Goal: Task Accomplishment & Management: Manage account settings

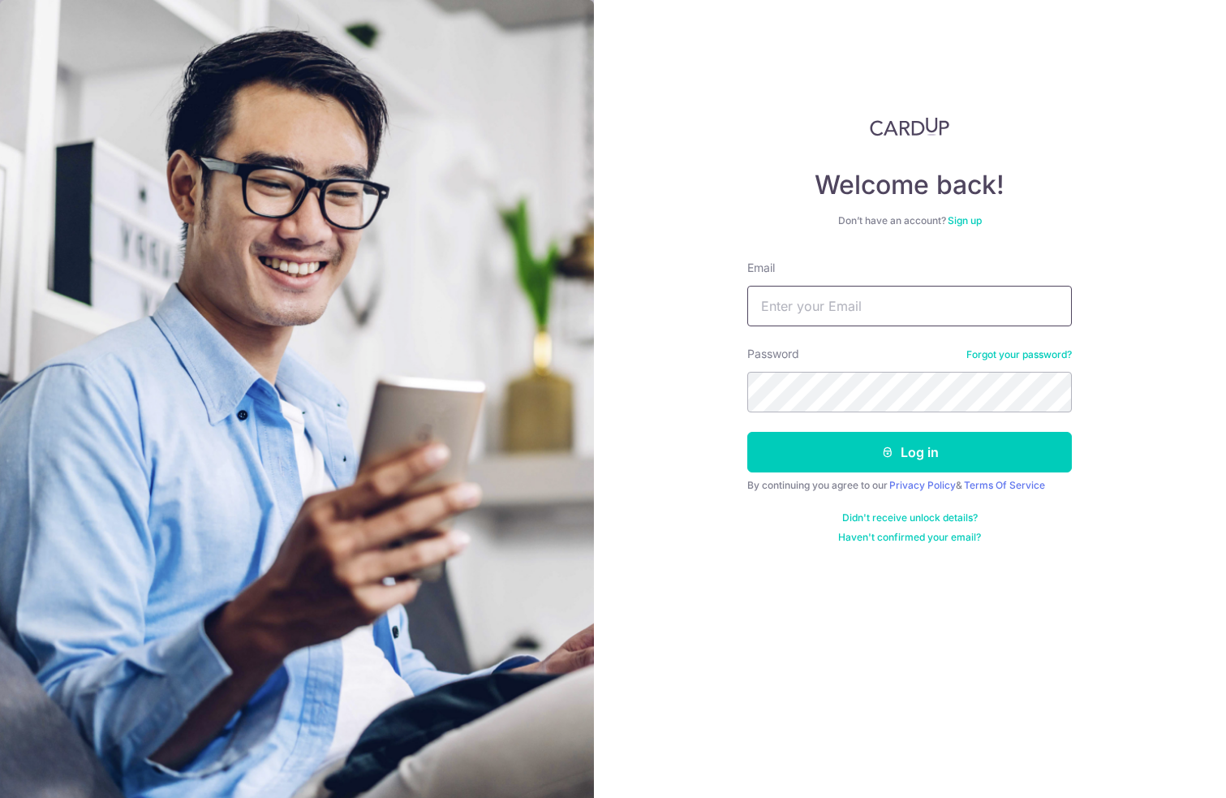
click at [869, 316] on input "Email" at bounding box center [909, 306] width 325 height 41
click at [887, 311] on input "Email" at bounding box center [909, 306] width 325 height 41
click at [900, 302] on input "Email" at bounding box center [909, 306] width 325 height 41
click at [1111, 318] on div "Welcome back! Don’t have an account? Sign up Email Password Forgot your passwor…" at bounding box center [910, 399] width 633 height 798
click at [909, 303] on input "Email" at bounding box center [909, 306] width 325 height 41
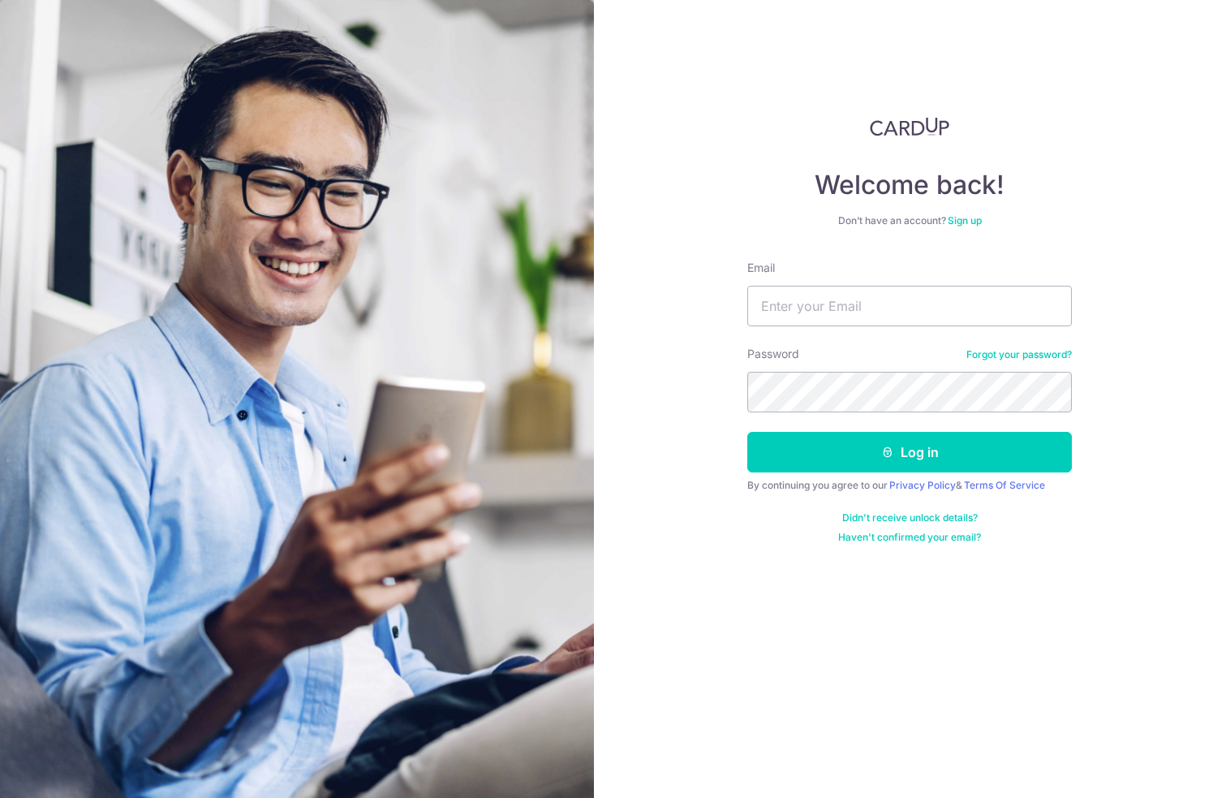
click at [807, 650] on div "Welcome back! Don’t have an account? Sign up Email Password Forgot your passwor…" at bounding box center [910, 399] width 633 height 798
click at [985, 310] on input "Email" at bounding box center [909, 306] width 325 height 41
click at [959, 590] on div "Welcome back! Don’t have an account? Sign up Email Password Forgot your passwor…" at bounding box center [910, 399] width 633 height 798
click at [984, 312] on input "Email" at bounding box center [909, 306] width 325 height 41
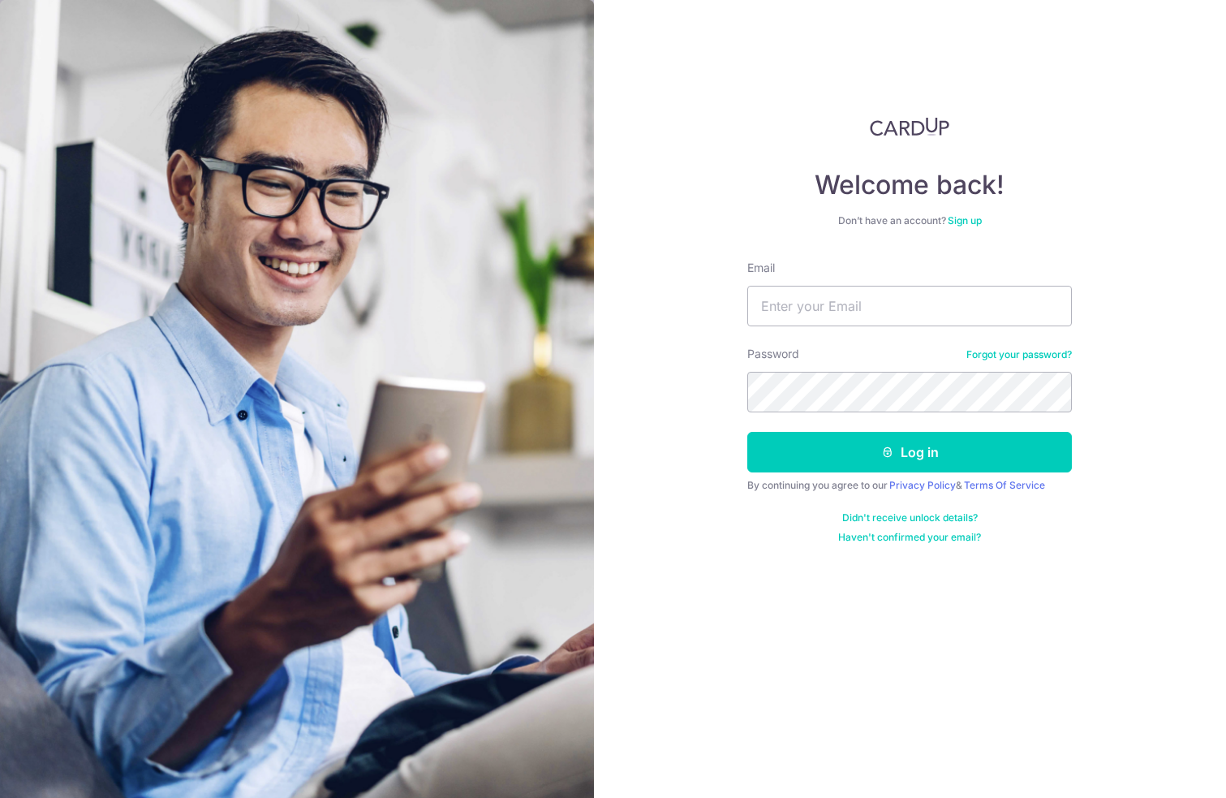
click at [1143, 314] on div "Welcome back! Don’t have an account? Sign up Email Password Forgot your passwor…" at bounding box center [910, 399] width 633 height 798
click at [965, 301] on input "Email" at bounding box center [909, 306] width 325 height 41
type input "benedictlee@me.com"
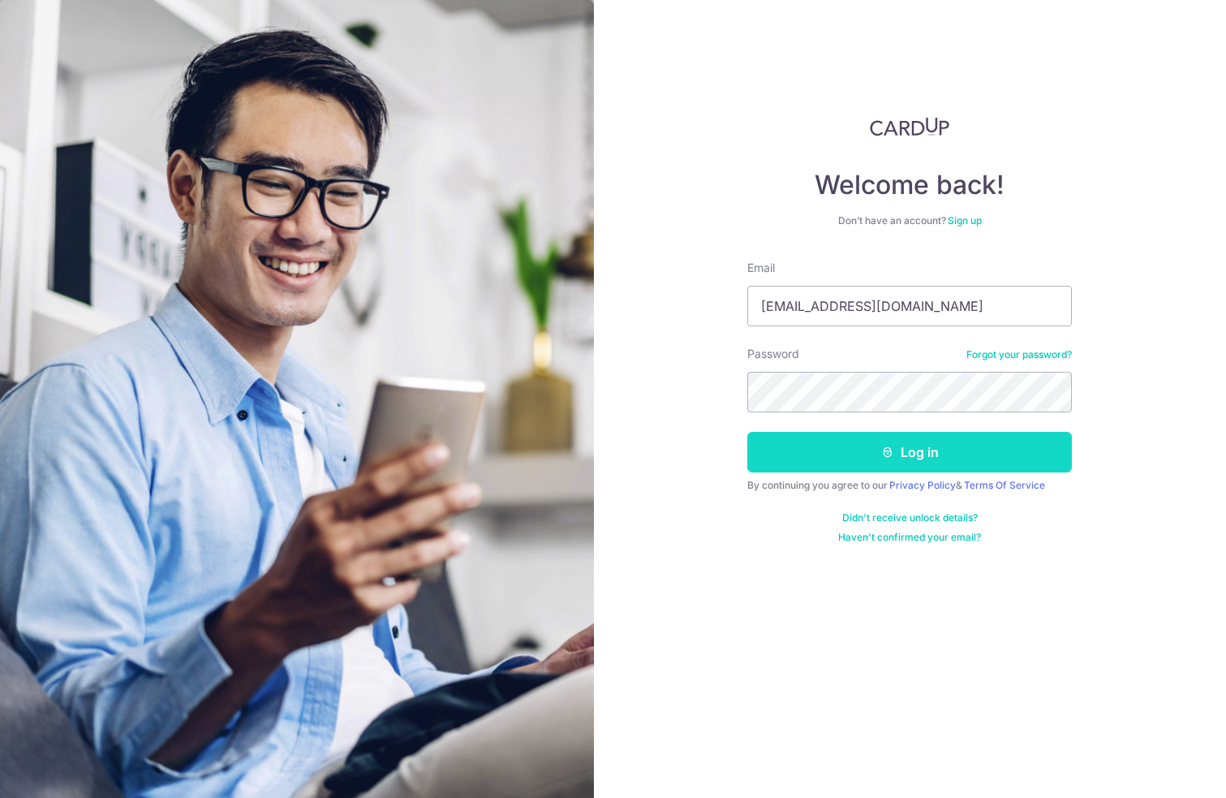
click at [946, 442] on button "Log in" at bounding box center [909, 452] width 325 height 41
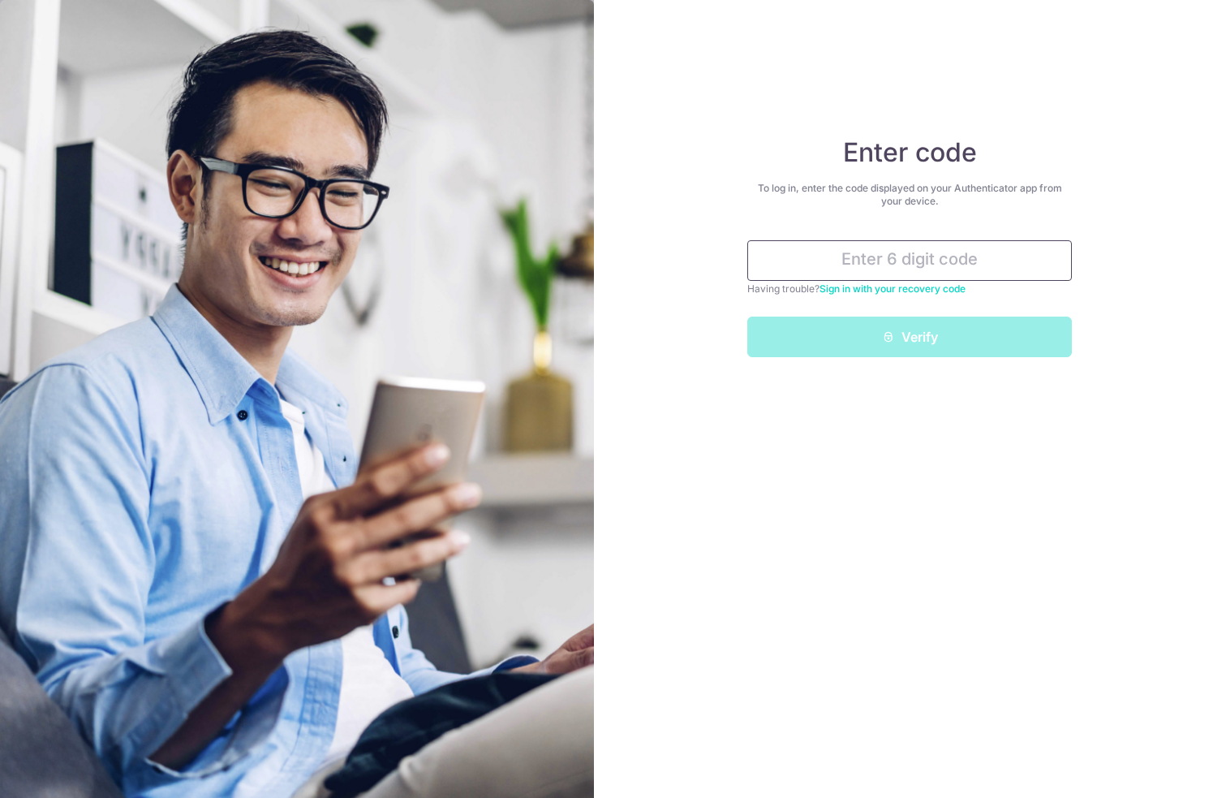
click at [925, 274] on input "text" at bounding box center [909, 260] width 325 height 41
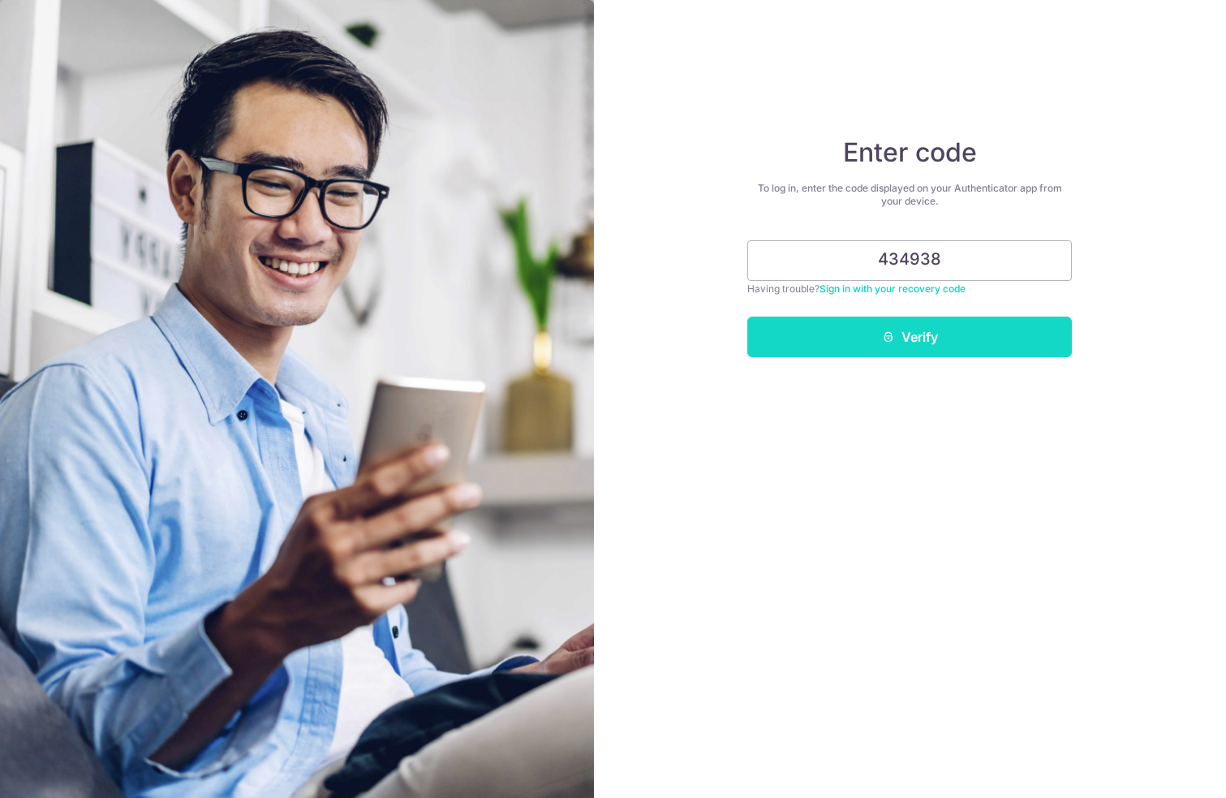
type input "434938"
click at [945, 333] on button "Verify" at bounding box center [909, 337] width 325 height 41
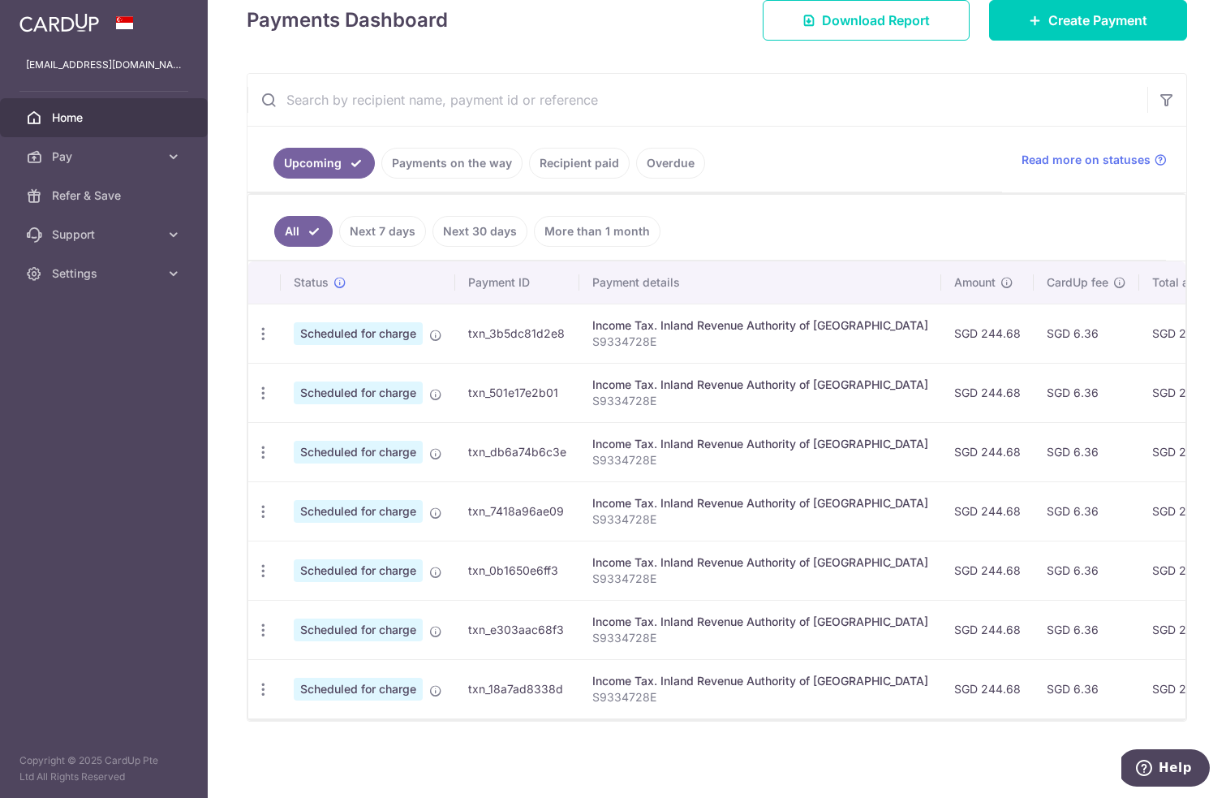
click at [365, 230] on link "Next 7 days" at bounding box center [382, 231] width 87 height 31
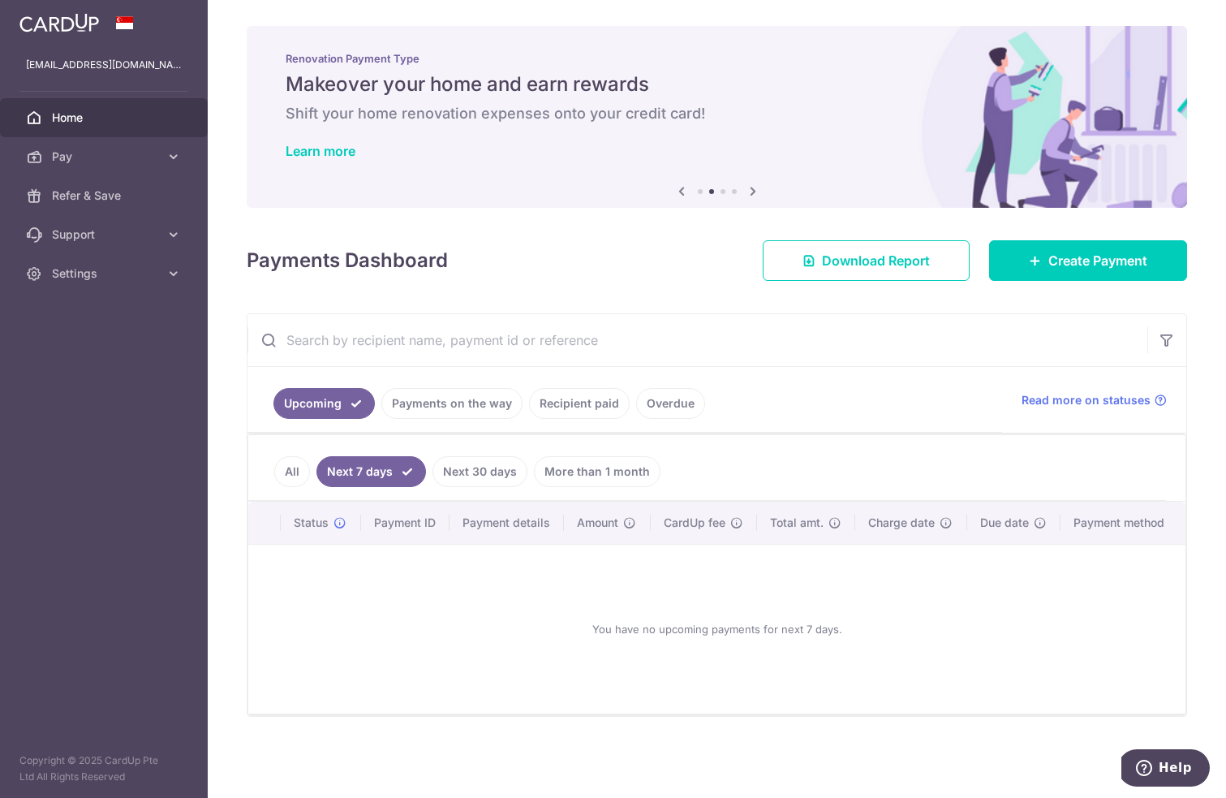
click at [479, 474] on link "Next 30 days" at bounding box center [480, 471] width 95 height 31
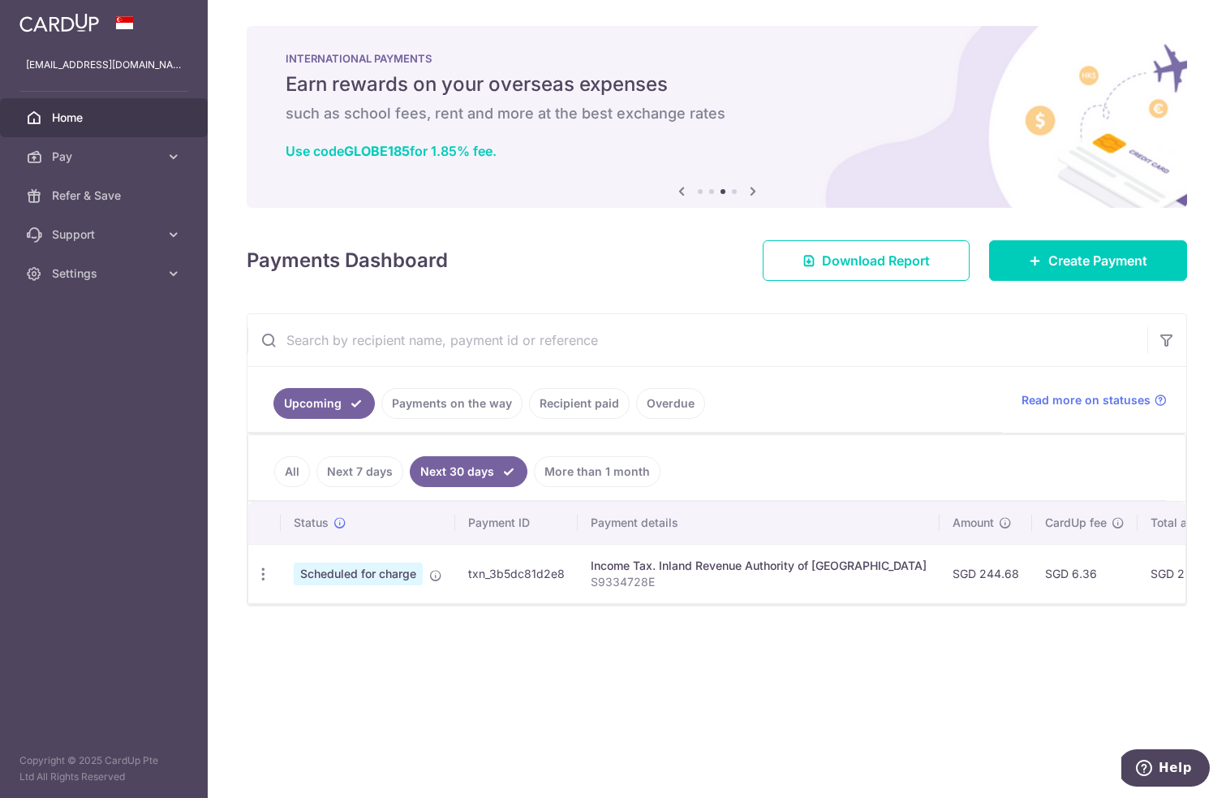
click at [581, 475] on link "More than 1 month" at bounding box center [597, 471] width 127 height 31
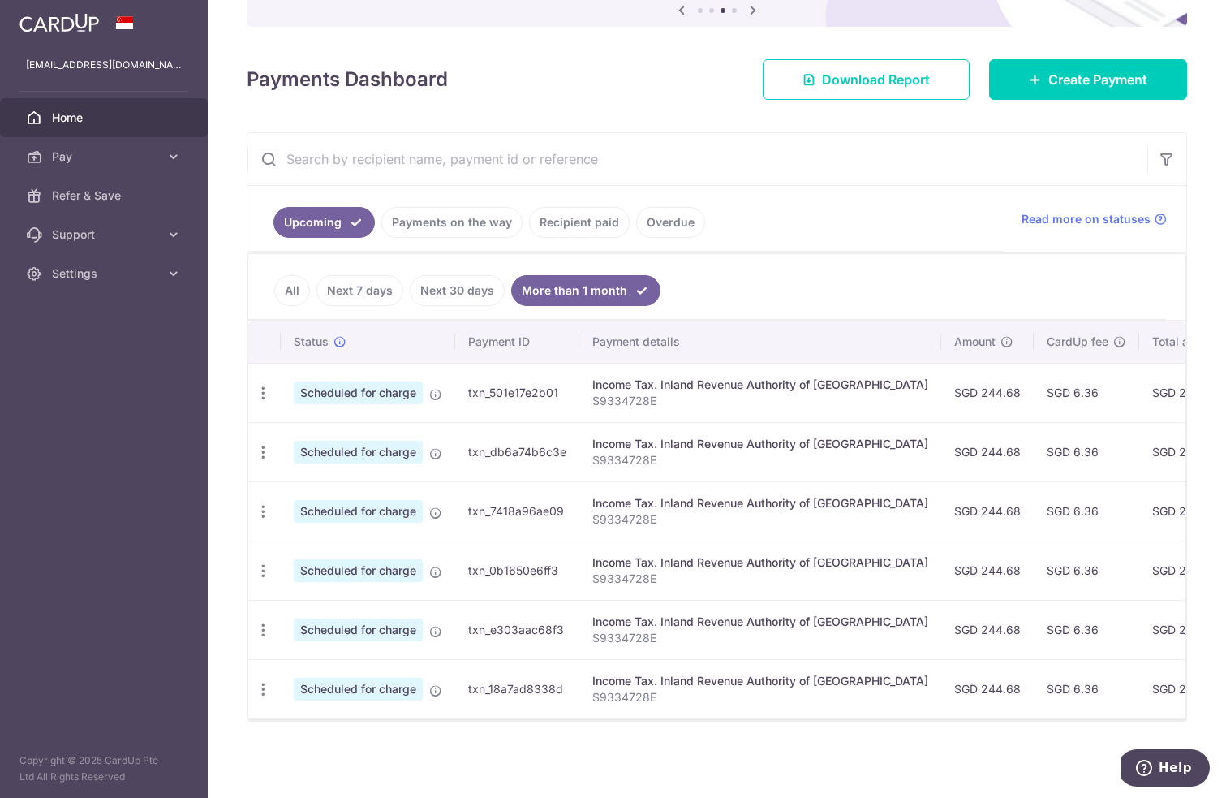
scroll to position [181, 0]
click at [457, 298] on link "Next 30 days" at bounding box center [457, 290] width 95 height 31
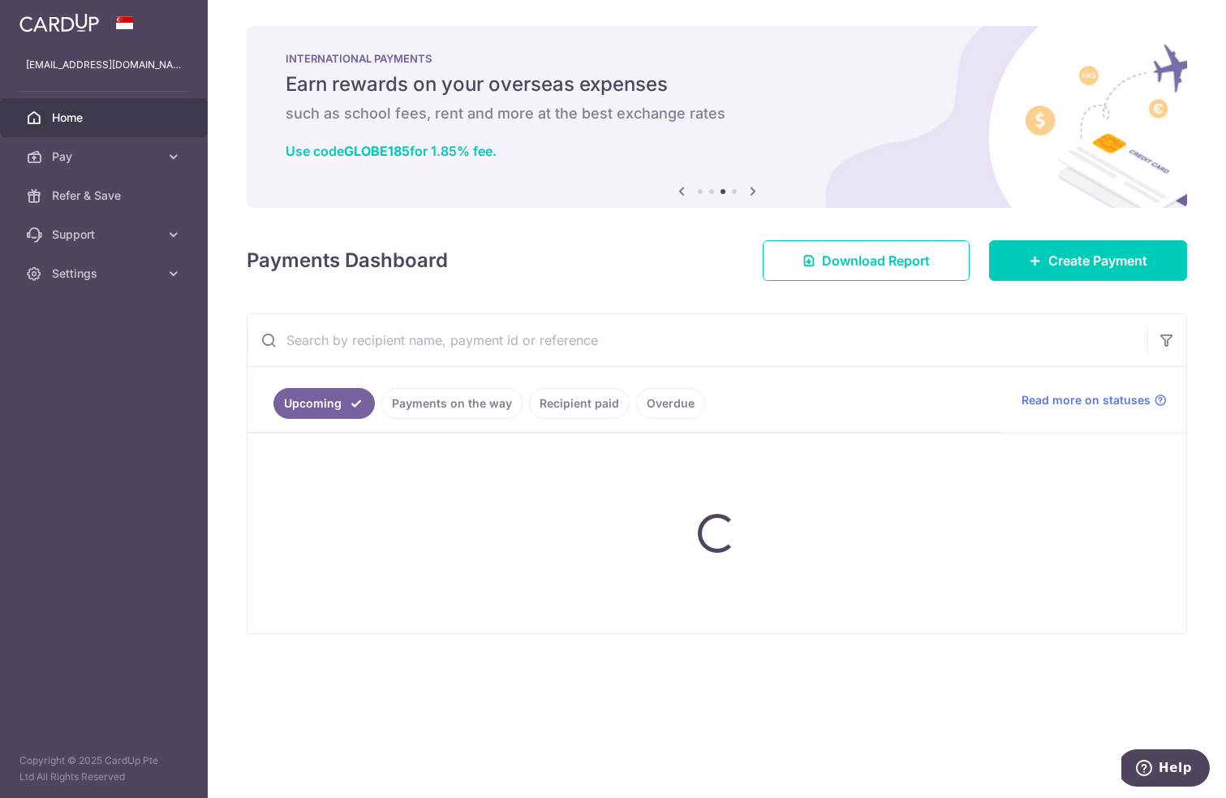
scroll to position [0, 0]
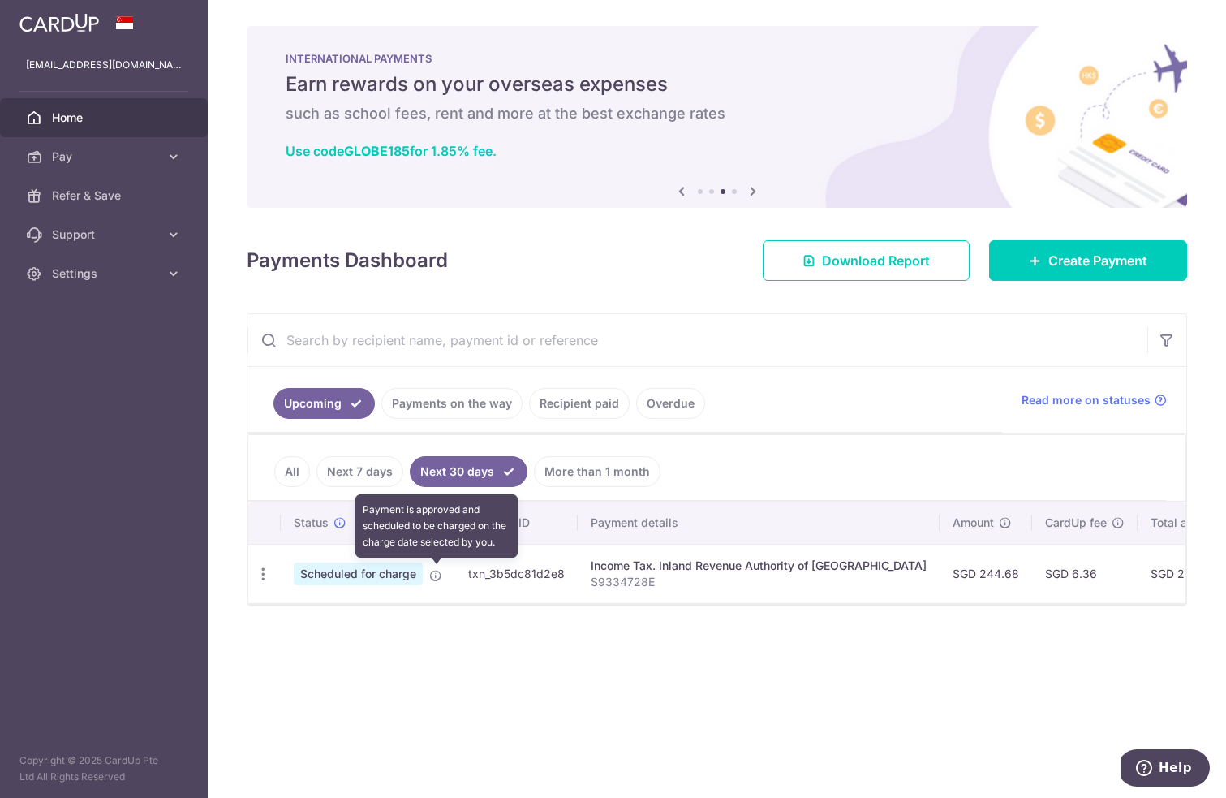
click at [439, 572] on icon at bounding box center [435, 575] width 13 height 13
click at [631, 470] on link "More than 1 month" at bounding box center [597, 471] width 127 height 31
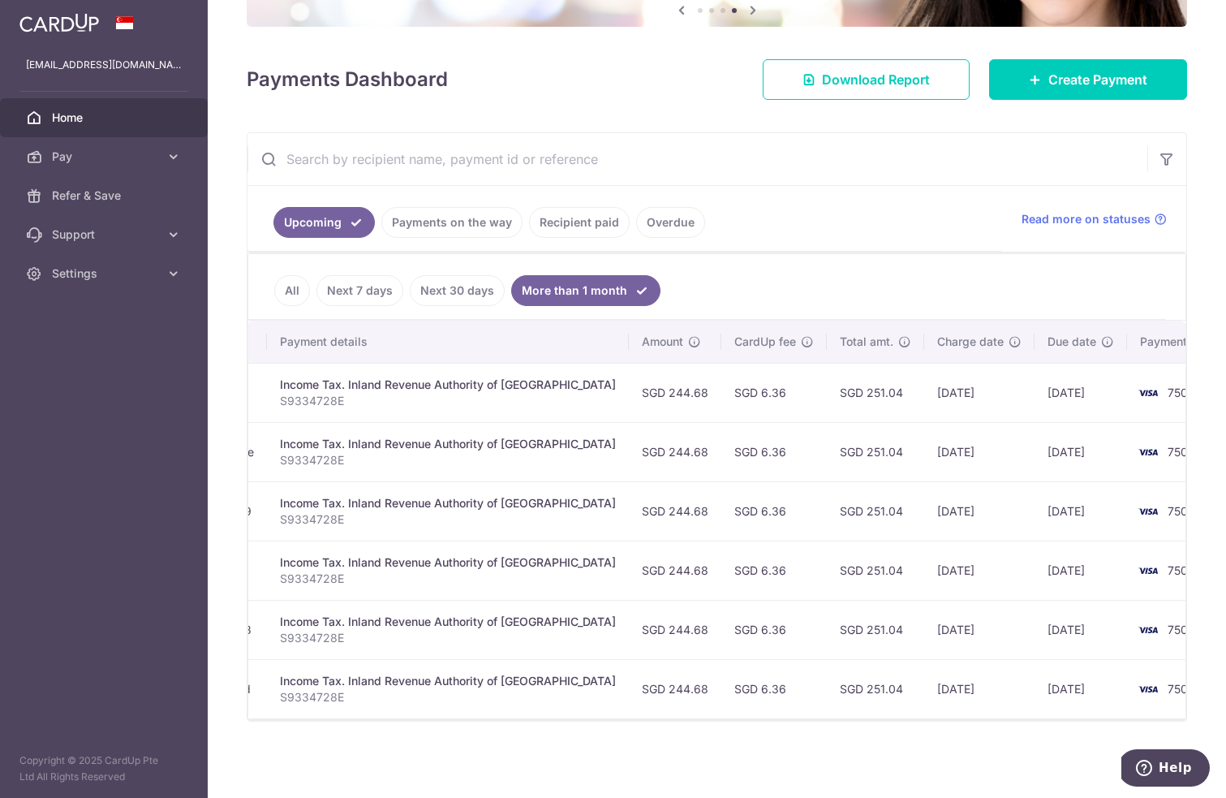
scroll to position [0, 312]
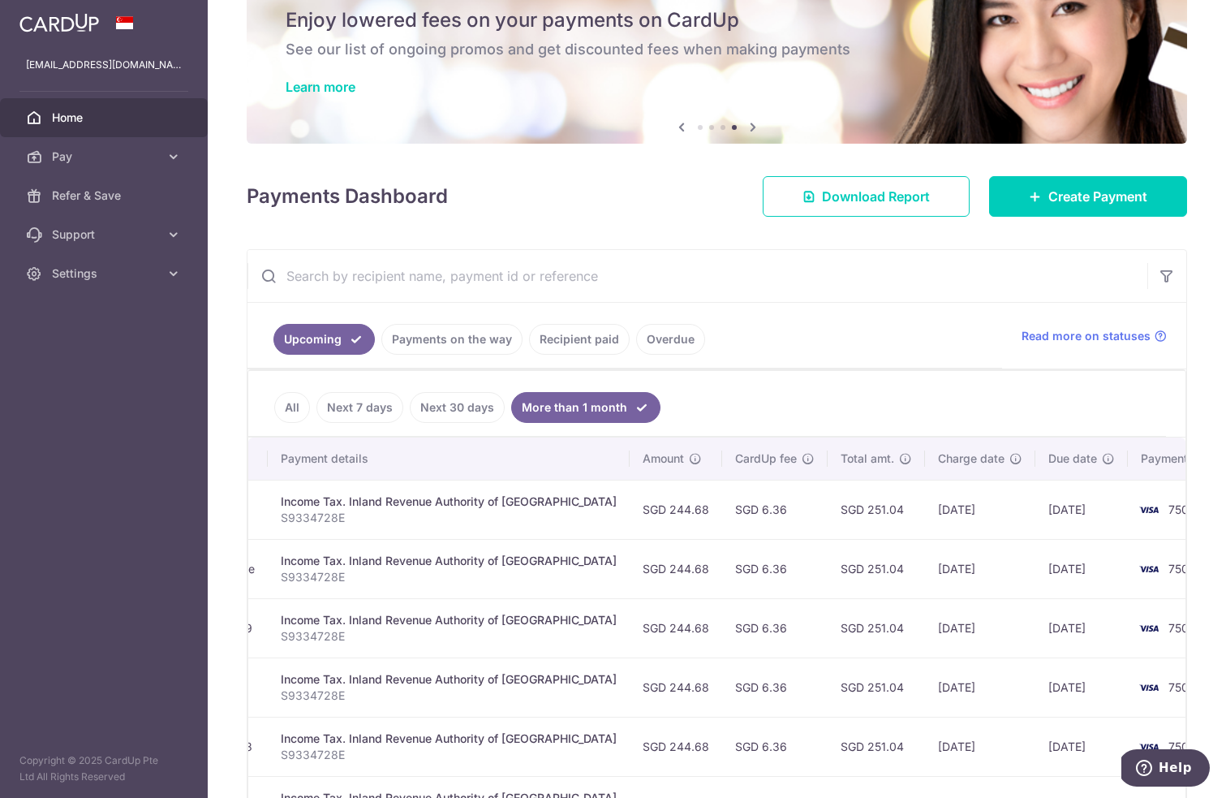
scroll to position [15, 0]
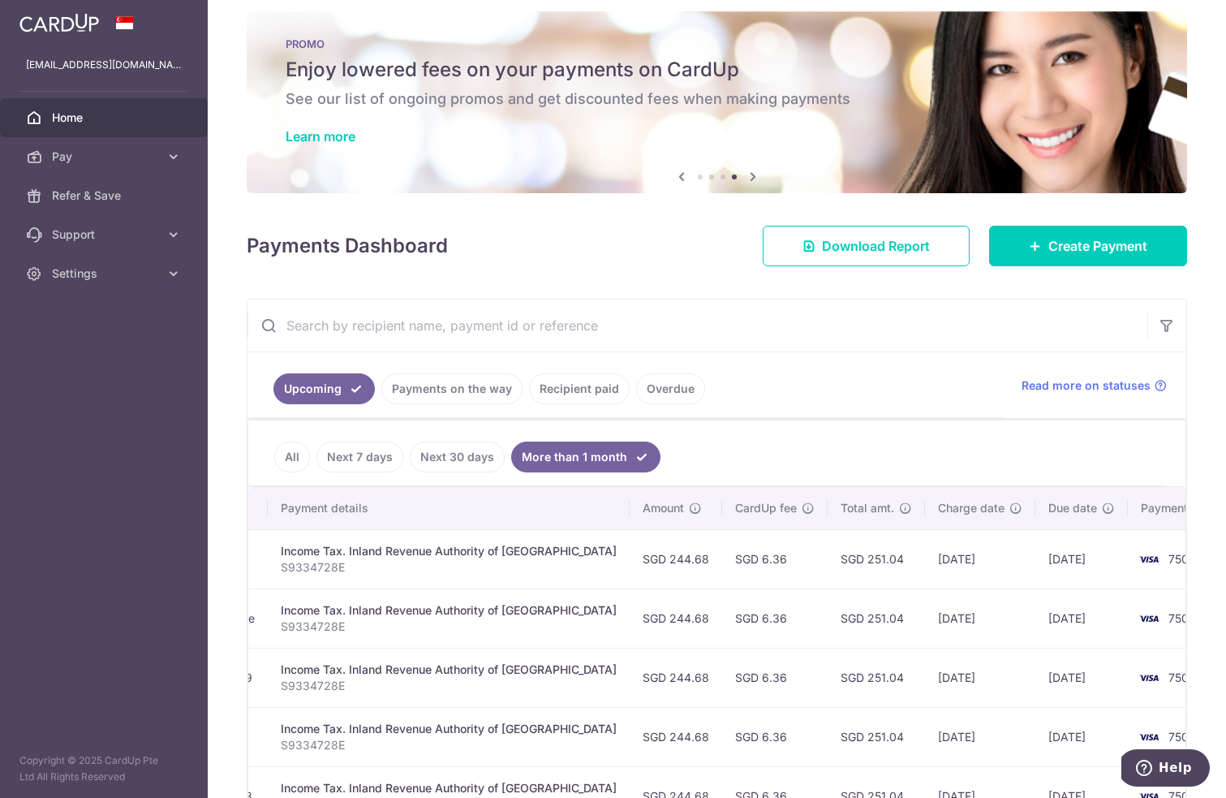
click at [591, 389] on link "Recipient paid" at bounding box center [579, 388] width 101 height 31
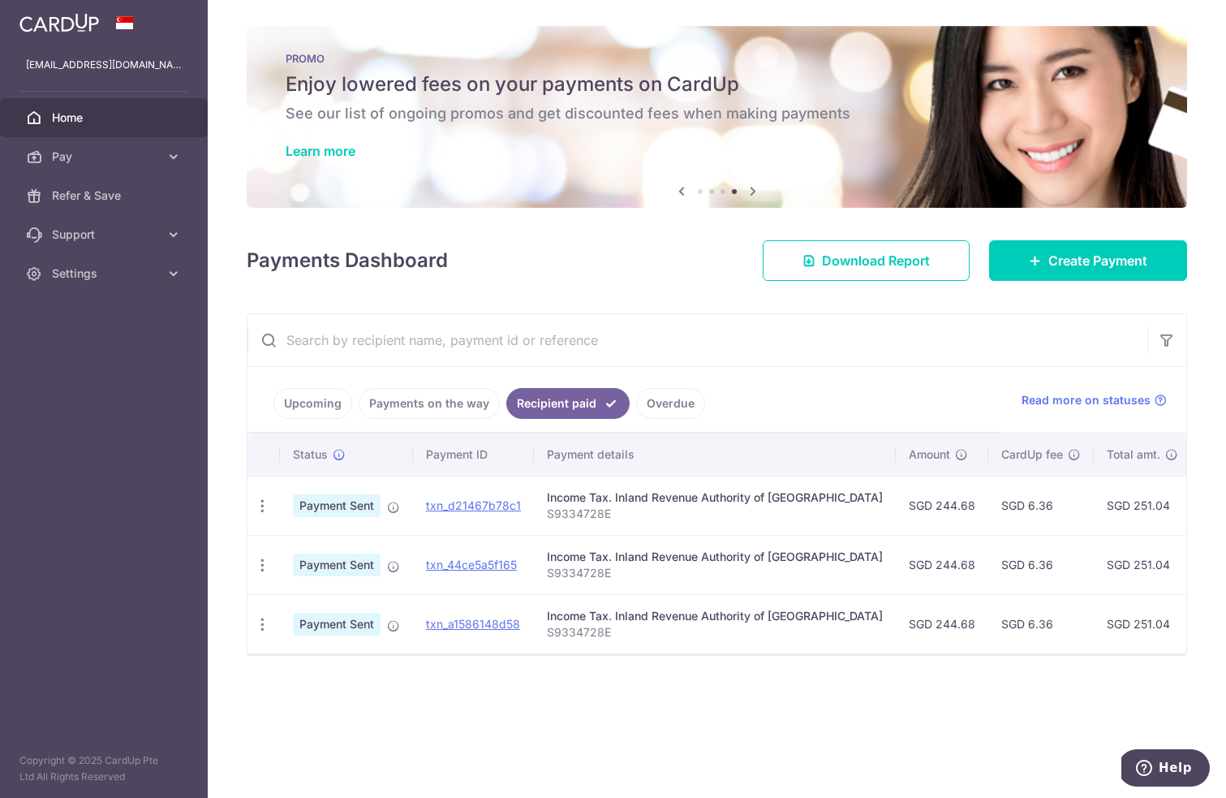
click at [326, 406] on link "Upcoming" at bounding box center [313, 403] width 79 height 31
